Goal: Check status: Check status

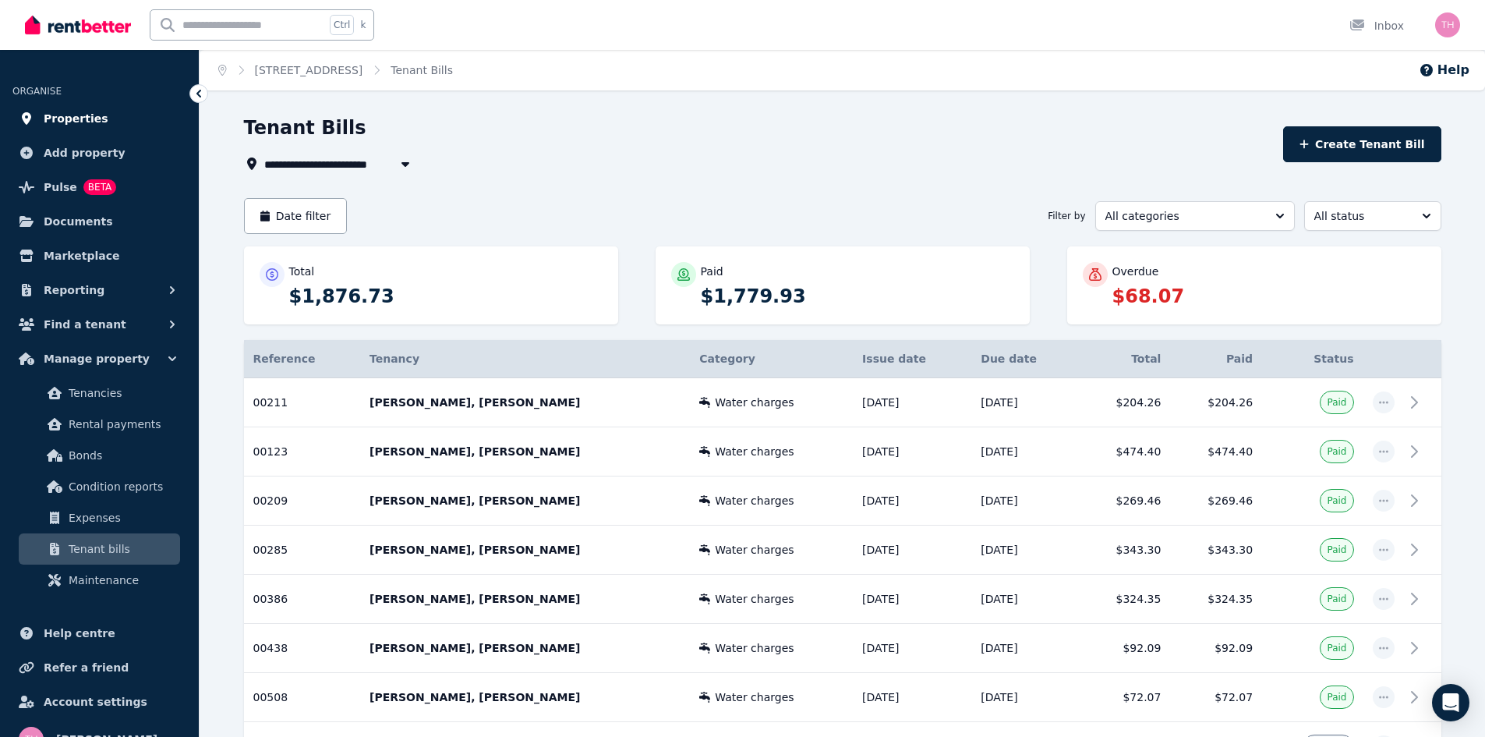
click at [60, 120] on span "Properties" at bounding box center [76, 118] width 65 height 19
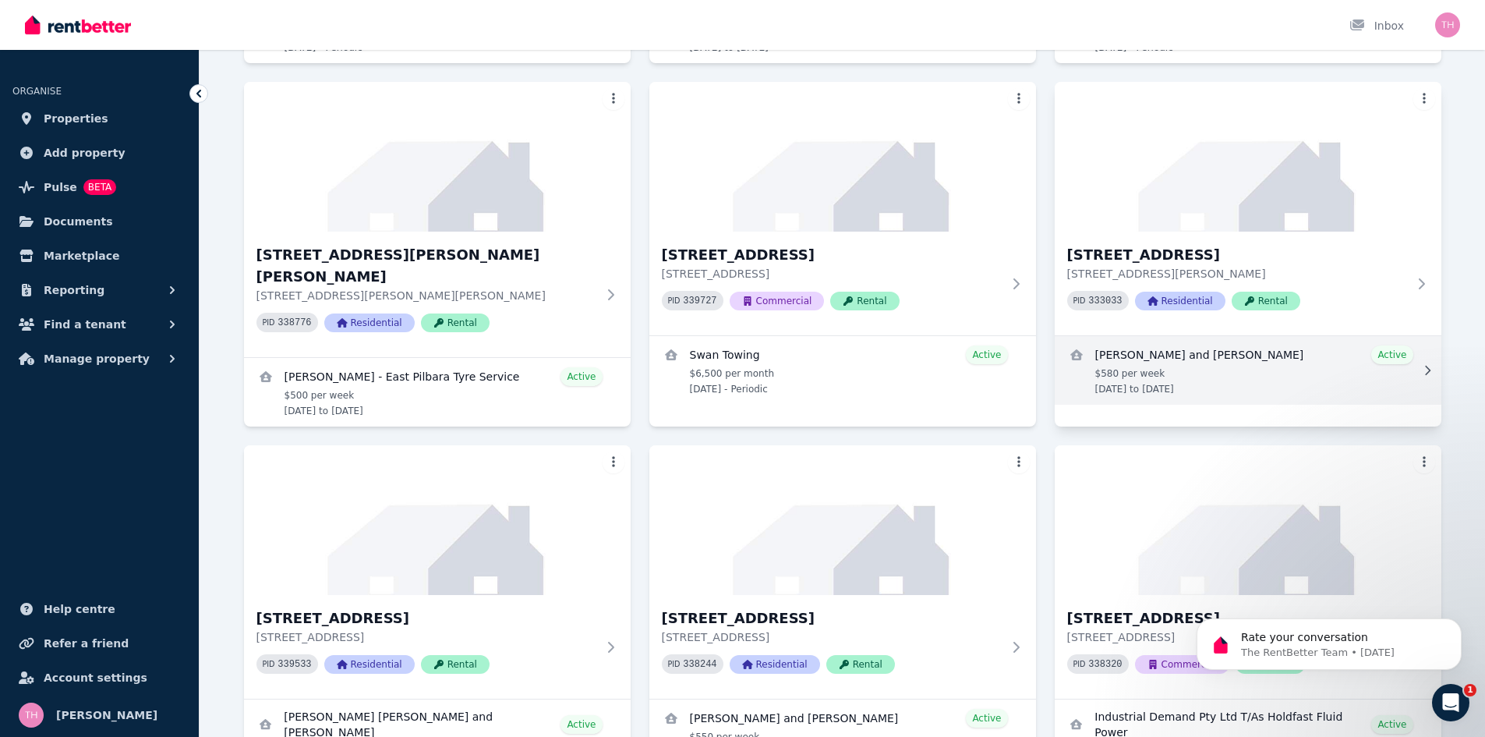
scroll to position [779, 0]
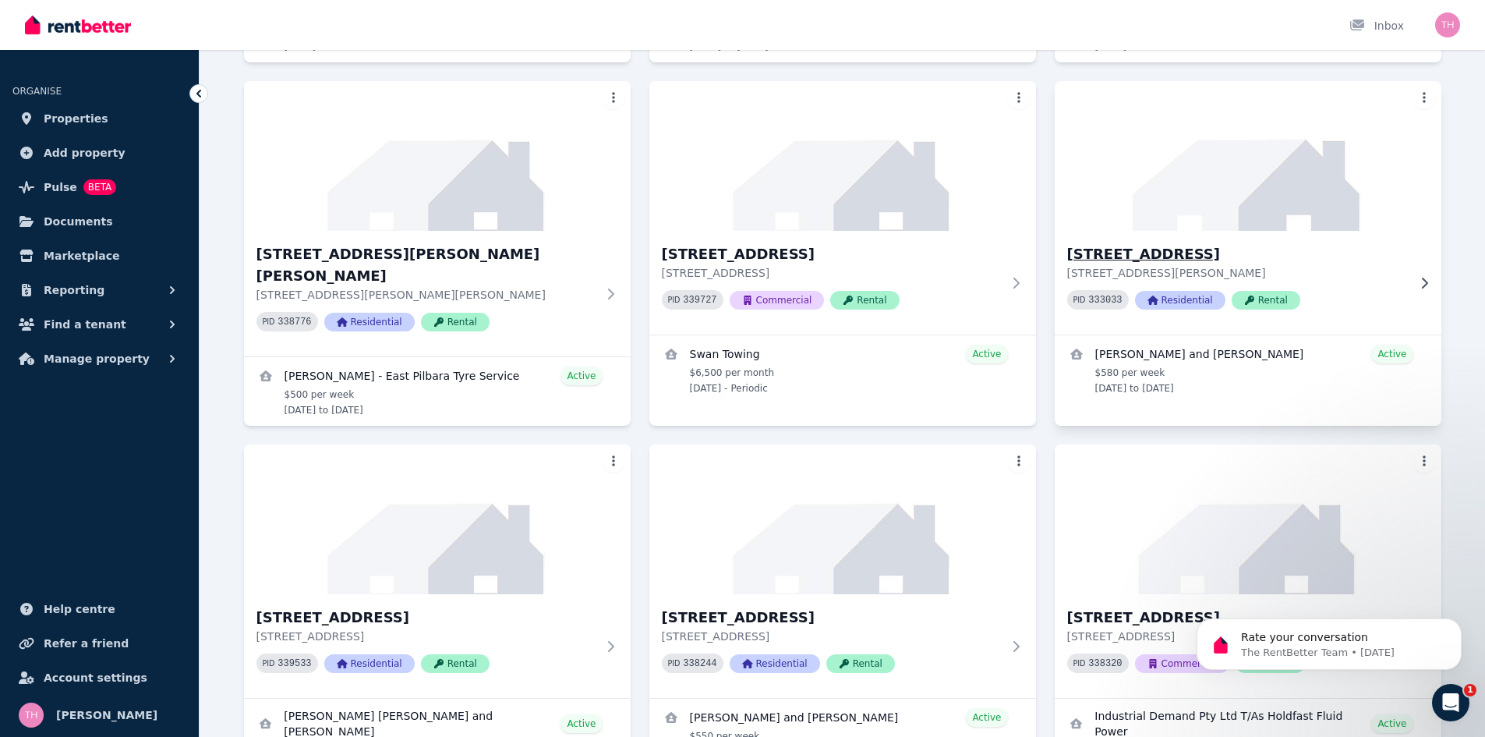
click at [1143, 259] on h3 "[STREET_ADDRESS]" at bounding box center [1237, 254] width 340 height 22
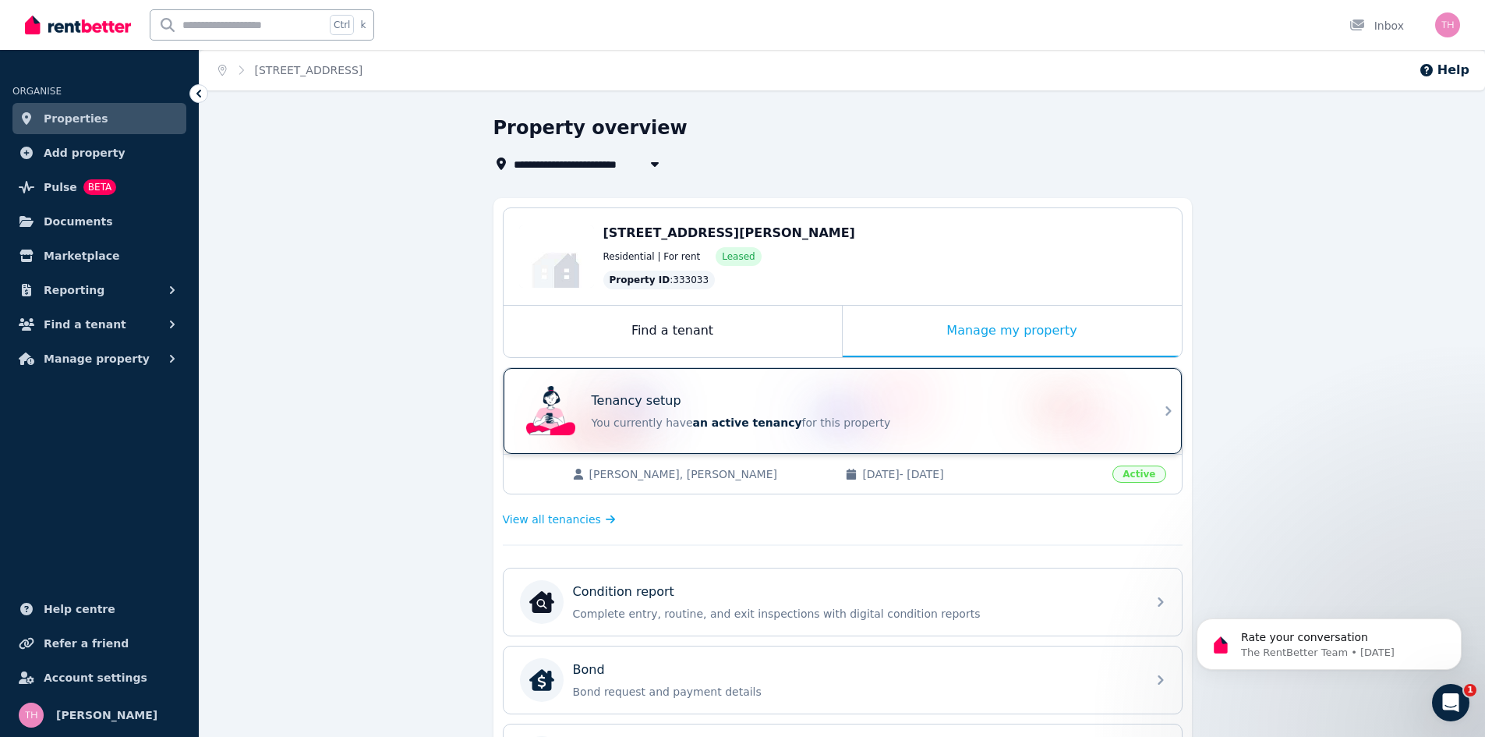
click at [707, 414] on div "Tenancy setup You currently have an active tenancy for this property" at bounding box center [865, 410] width 546 height 39
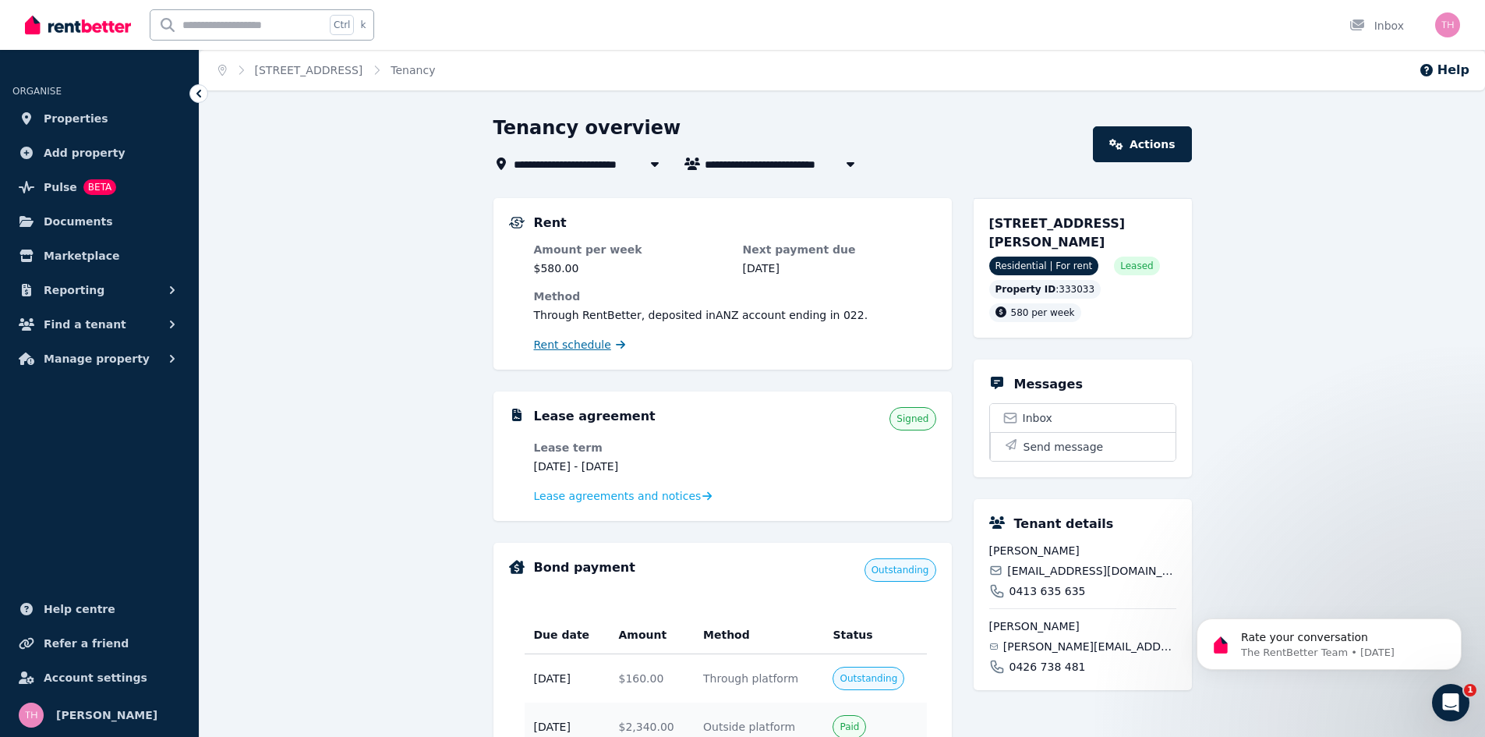
click at [559, 347] on span "Rent schedule" at bounding box center [572, 345] width 77 height 16
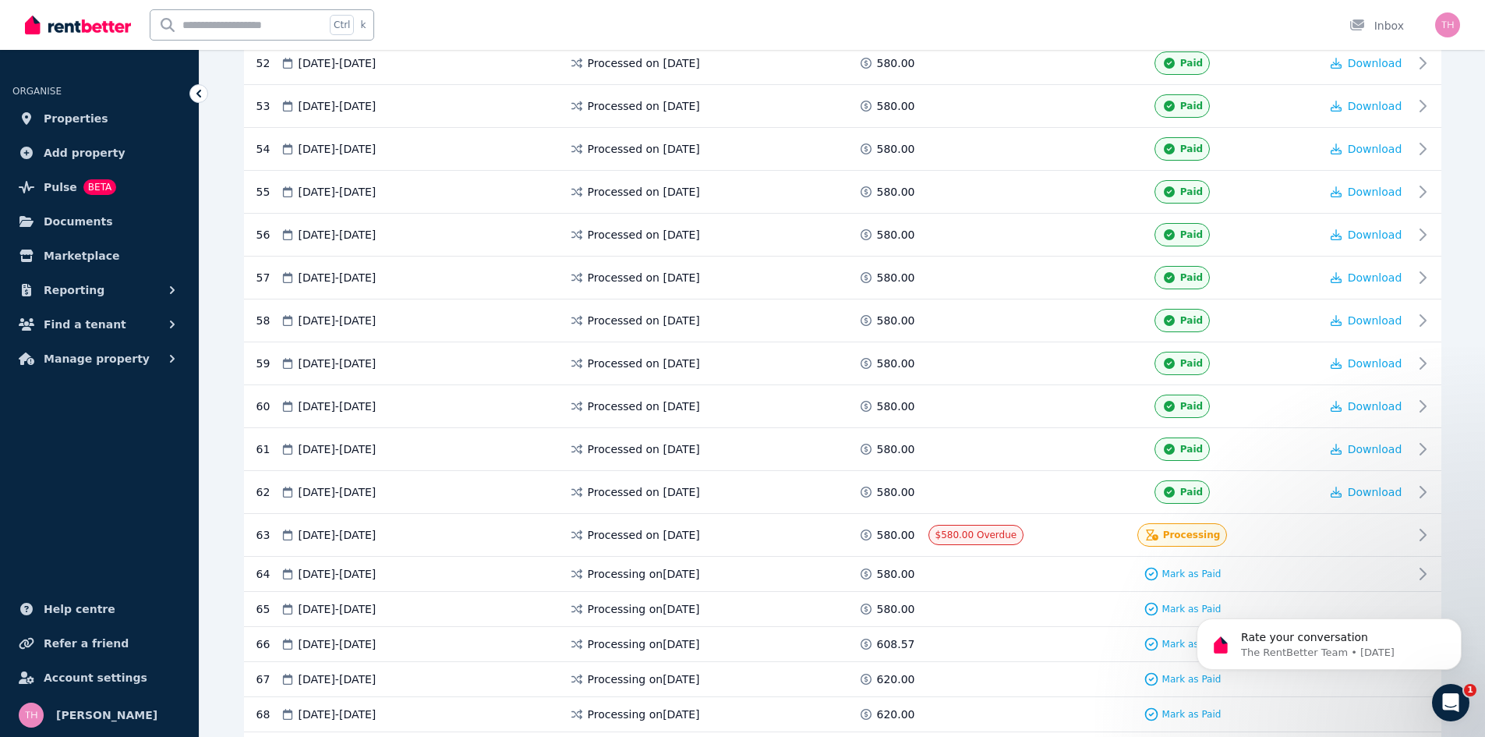
scroll to position [2884, 0]
